Goal: Task Accomplishment & Management: Use online tool/utility

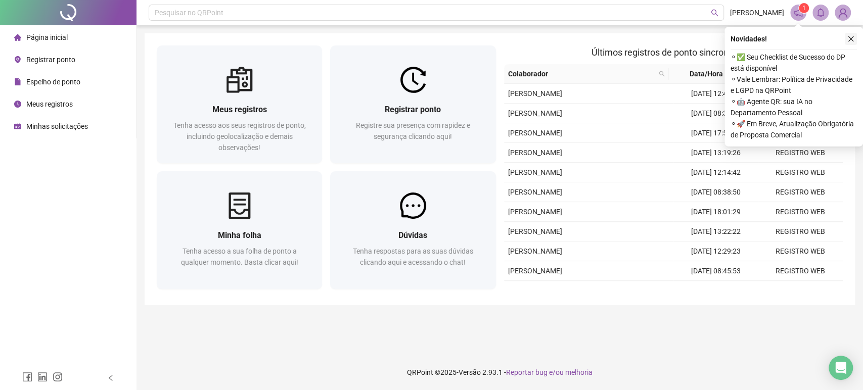
click at [854, 39] on icon "close" at bounding box center [851, 38] width 7 height 7
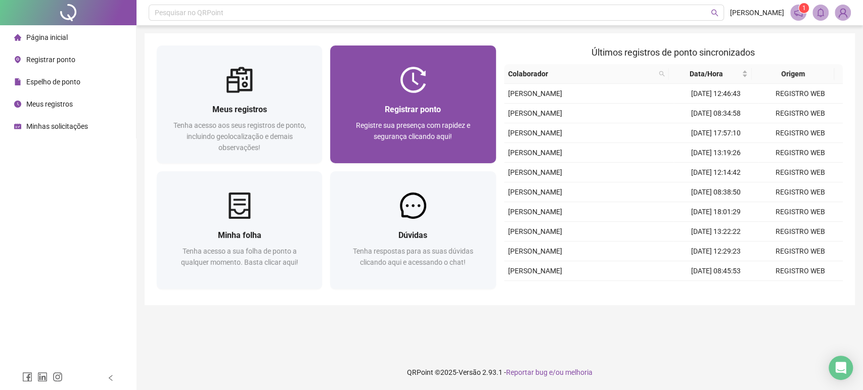
click at [380, 85] on div at bounding box center [412, 80] width 165 height 26
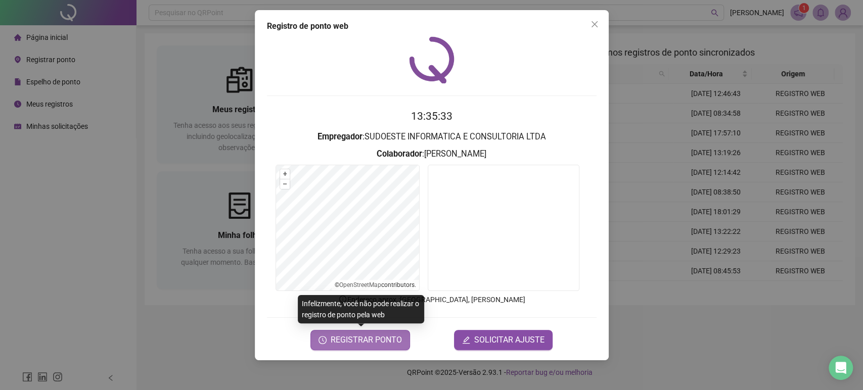
click at [388, 343] on span "REGISTRAR PONTO" at bounding box center [366, 340] width 71 height 12
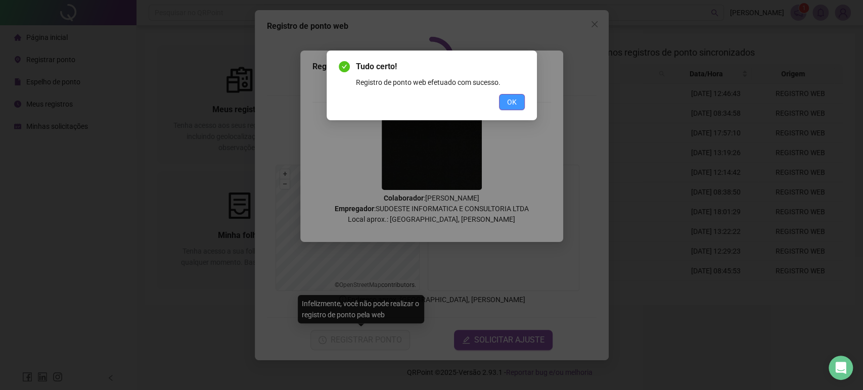
click at [509, 105] on span "OK" at bounding box center [512, 102] width 10 height 11
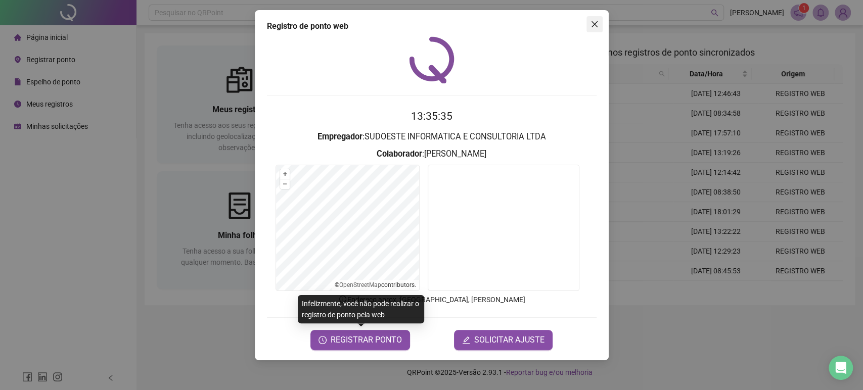
click at [587, 27] on span "Close" at bounding box center [595, 24] width 16 height 8
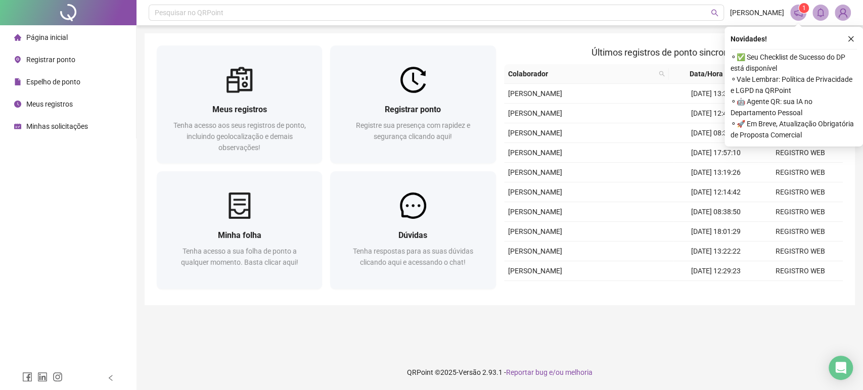
click at [852, 36] on icon "close" at bounding box center [851, 38] width 7 height 7
